Goal: Task Accomplishment & Management: Manage account settings

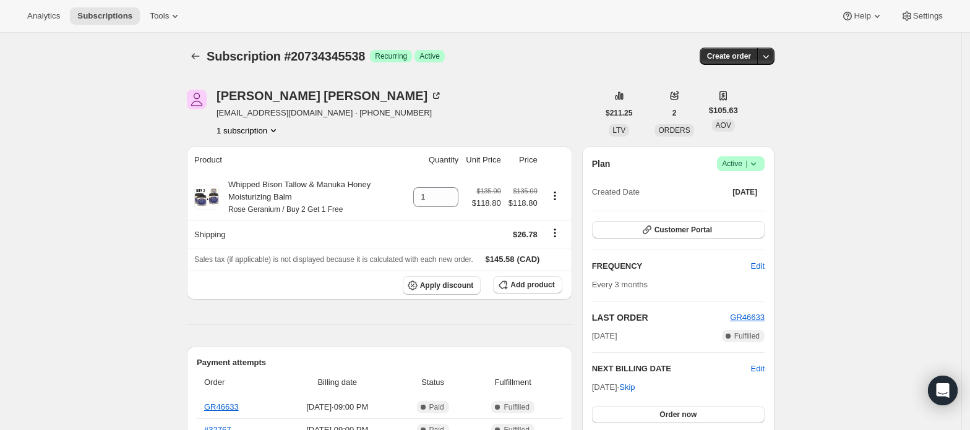
click at [746, 163] on span "Active |" at bounding box center [741, 164] width 38 height 12
click at [730, 211] on span "Cancel subscription" at bounding box center [746, 209] width 70 height 9
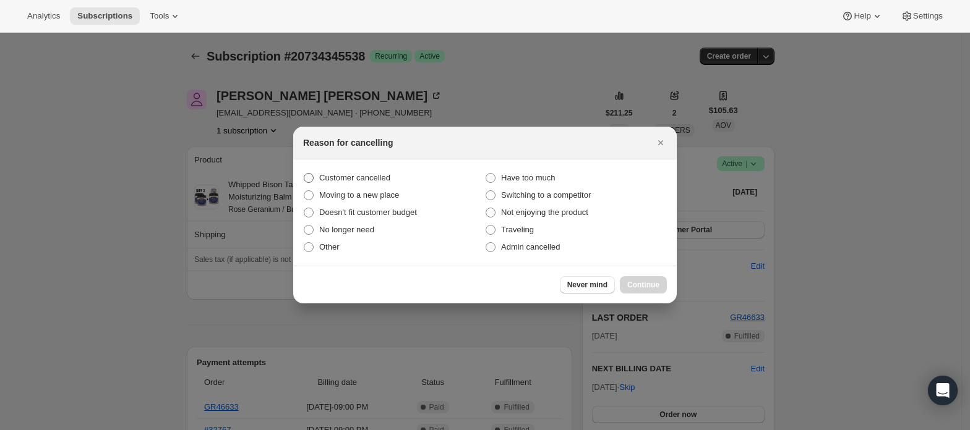
click at [384, 181] on span "Customer cancelled" at bounding box center [354, 177] width 71 height 9
click at [304, 174] on input "Customer cancelled" at bounding box center [304, 173] width 1 height 1
radio input "true"
click at [658, 285] on span "Continue" at bounding box center [643, 285] width 32 height 10
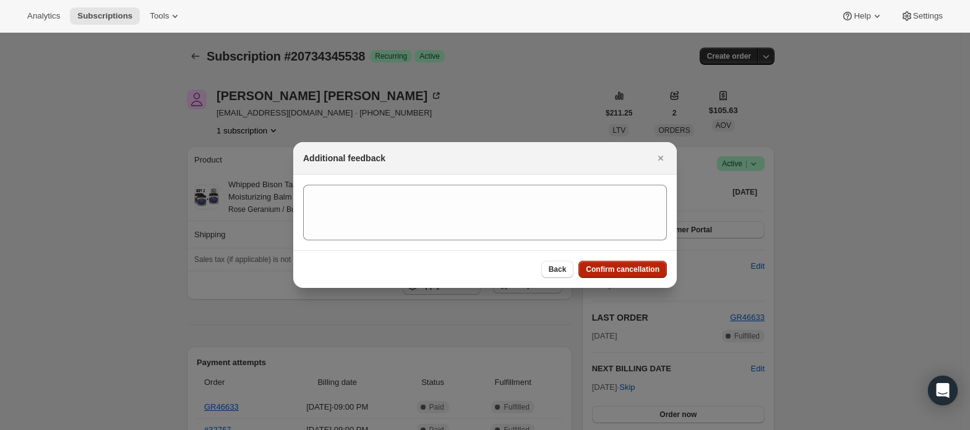
click at [620, 267] on span "Confirm cancellation" at bounding box center [623, 270] width 74 height 10
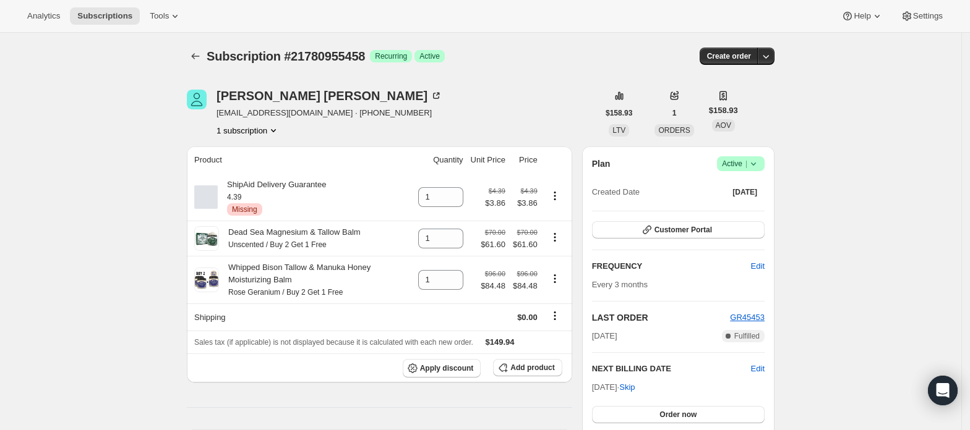
click at [255, 131] on button "1 subscription" at bounding box center [247, 130] width 63 height 12
click at [496, 79] on div "Subscription #21780955458. This page is ready Subscription #21780955458 Success…" at bounding box center [480, 56] width 587 height 47
